Goal: Navigation & Orientation: Find specific page/section

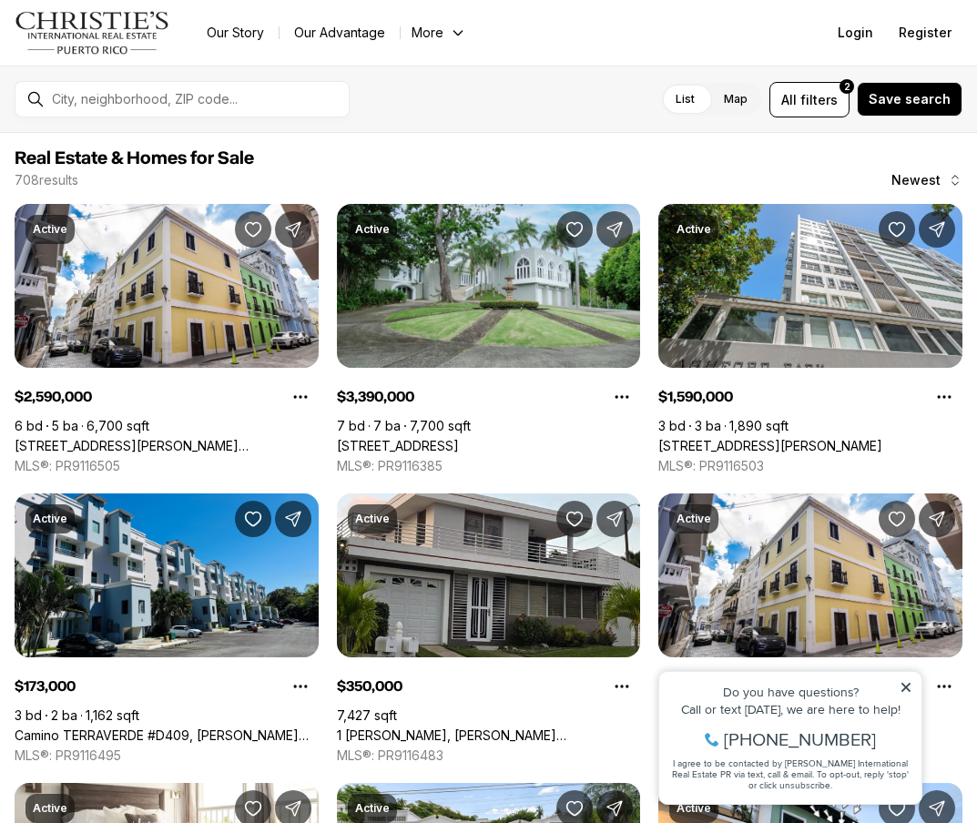
click at [909, 688] on icon at bounding box center [906, 687] width 13 height 13
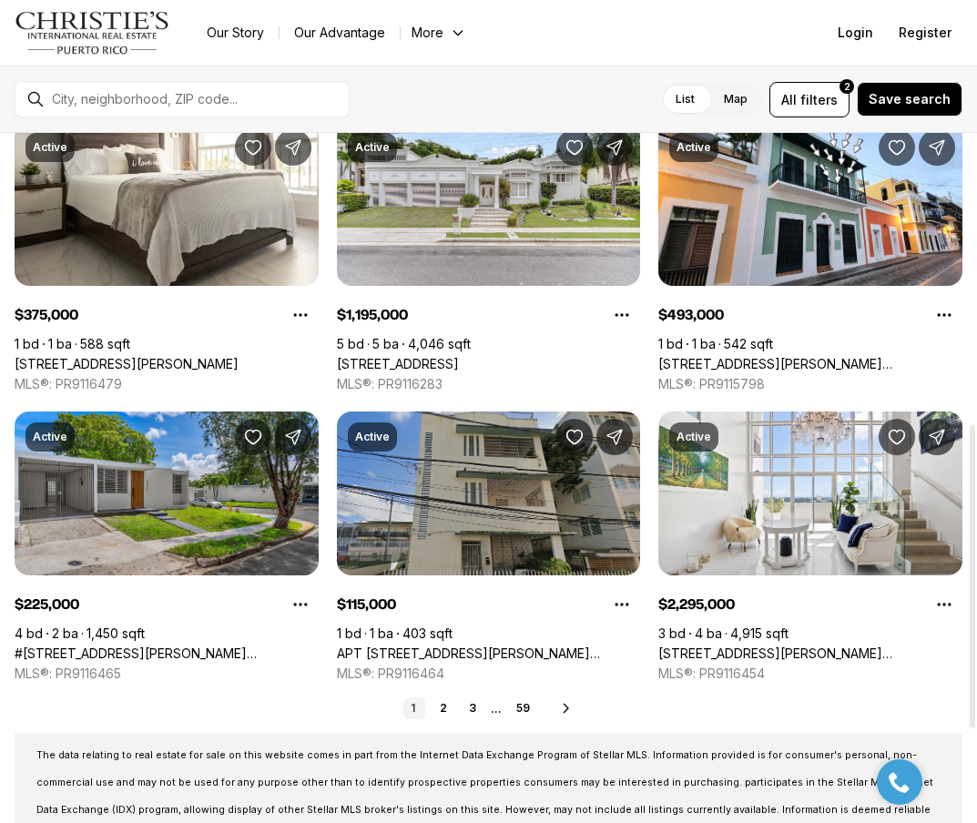
scroll to position [667, 0]
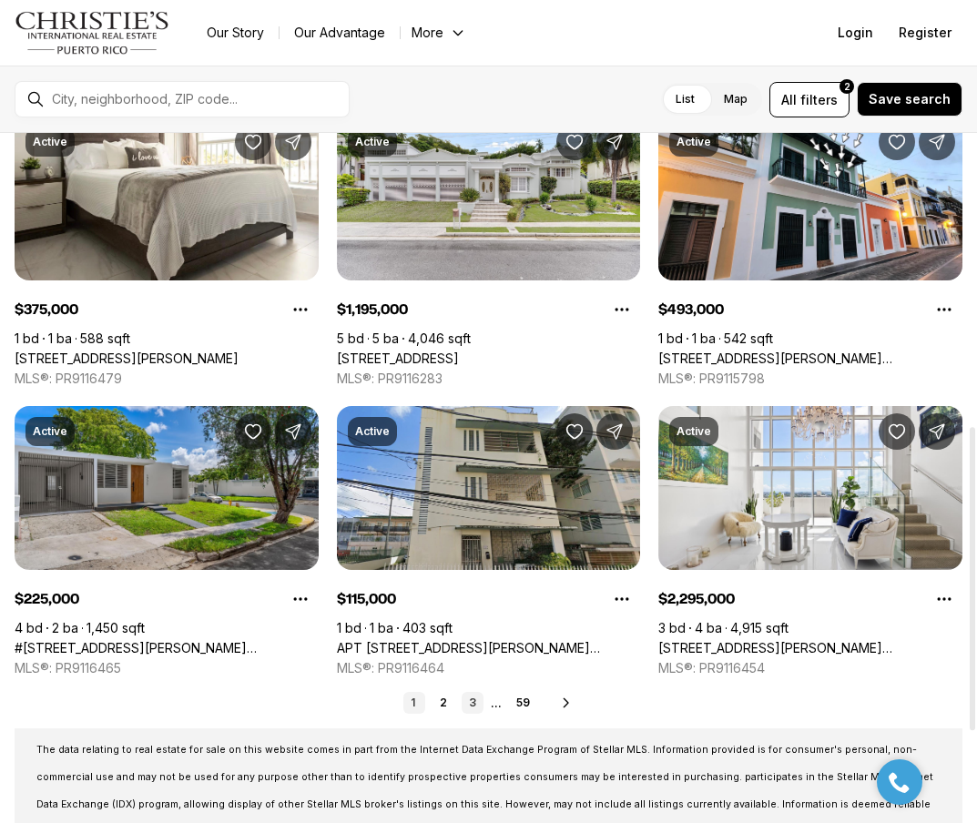
click at [471, 704] on link "3" at bounding box center [473, 703] width 22 height 22
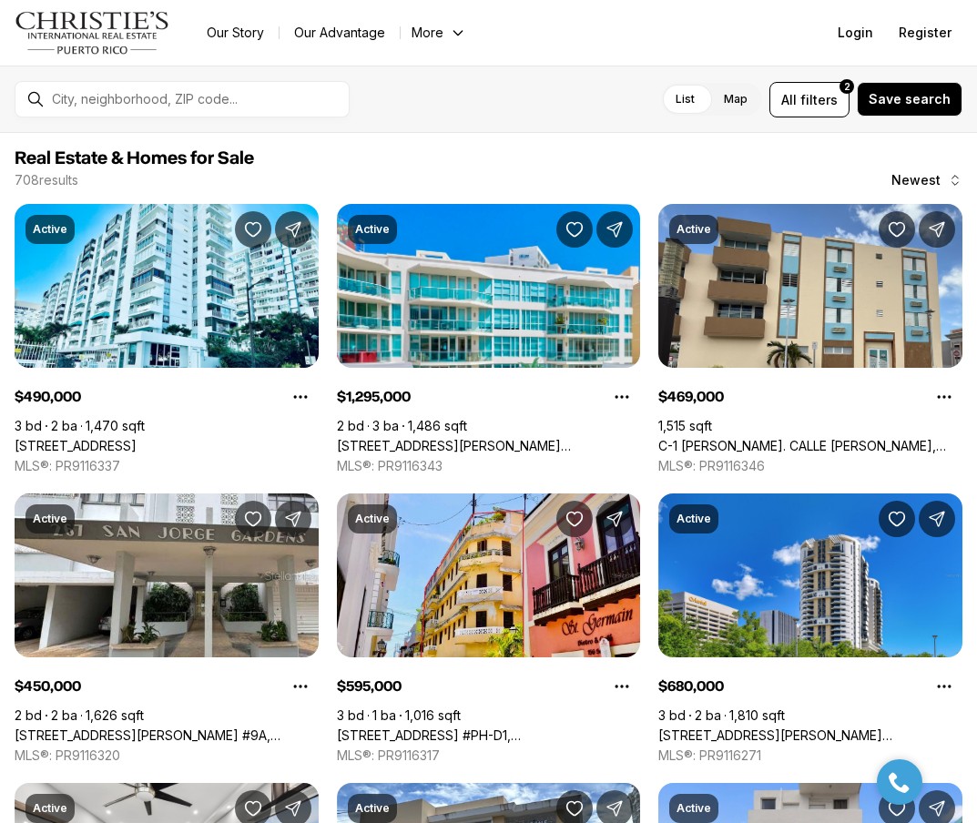
click at [457, 33] on icon "Main navigation" at bounding box center [458, 33] width 8 height 5
click at [244, 29] on link "Our Story" at bounding box center [235, 33] width 87 height 26
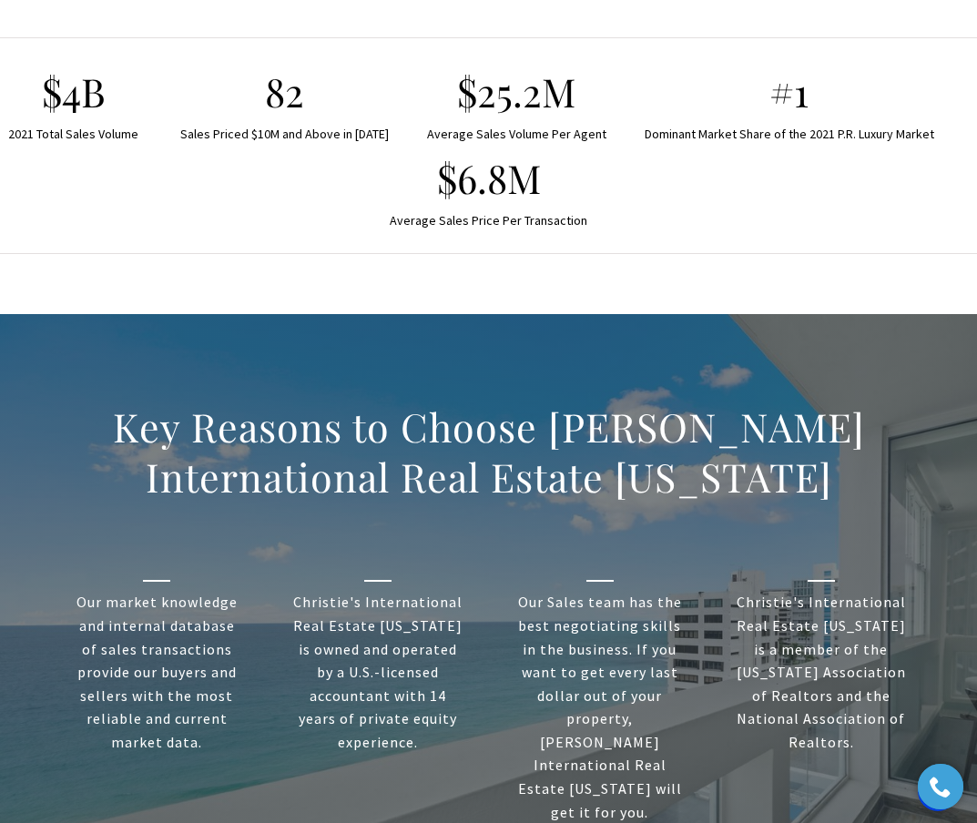
scroll to position [1586, 0]
